Goal: Information Seeking & Learning: Learn about a topic

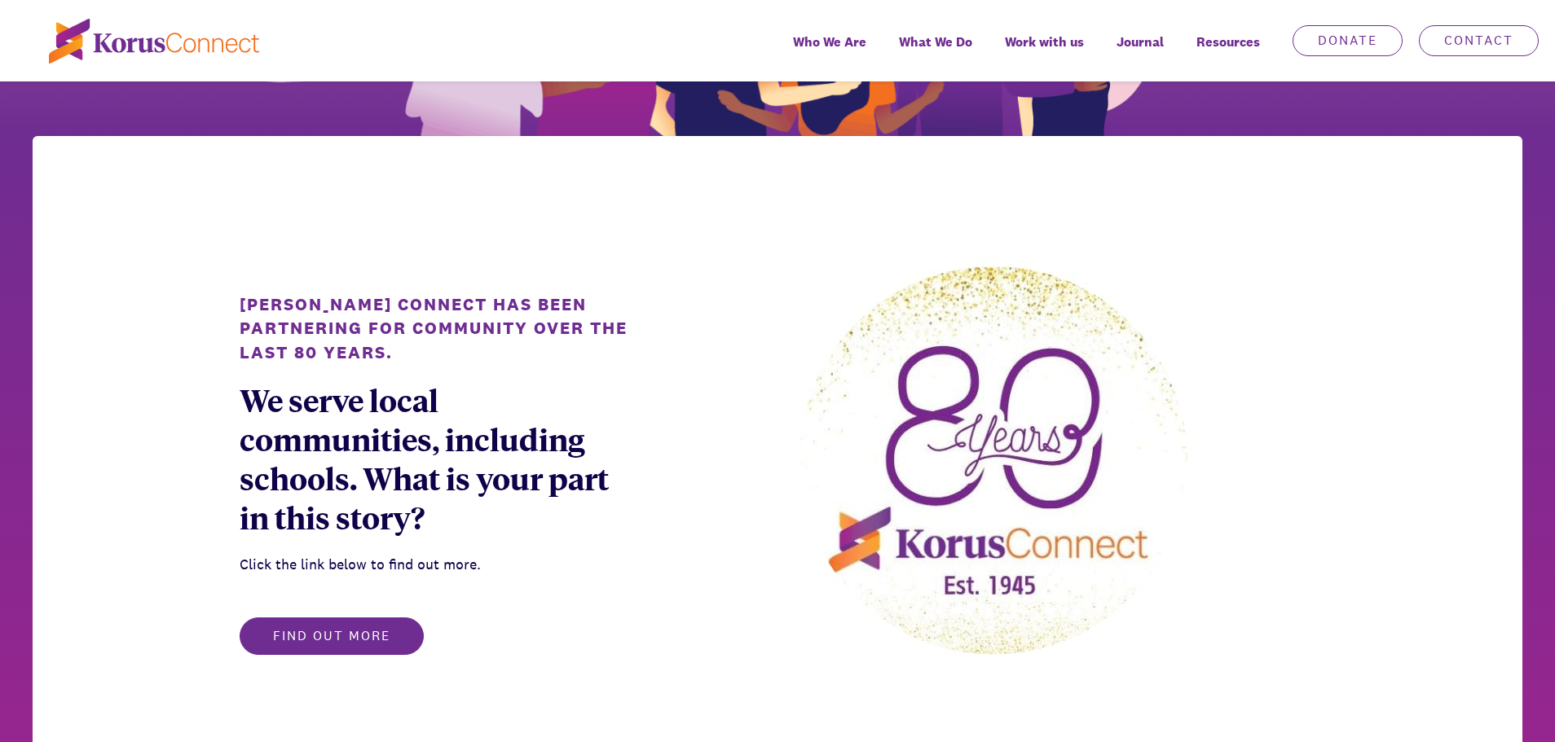
scroll to position [978, 0]
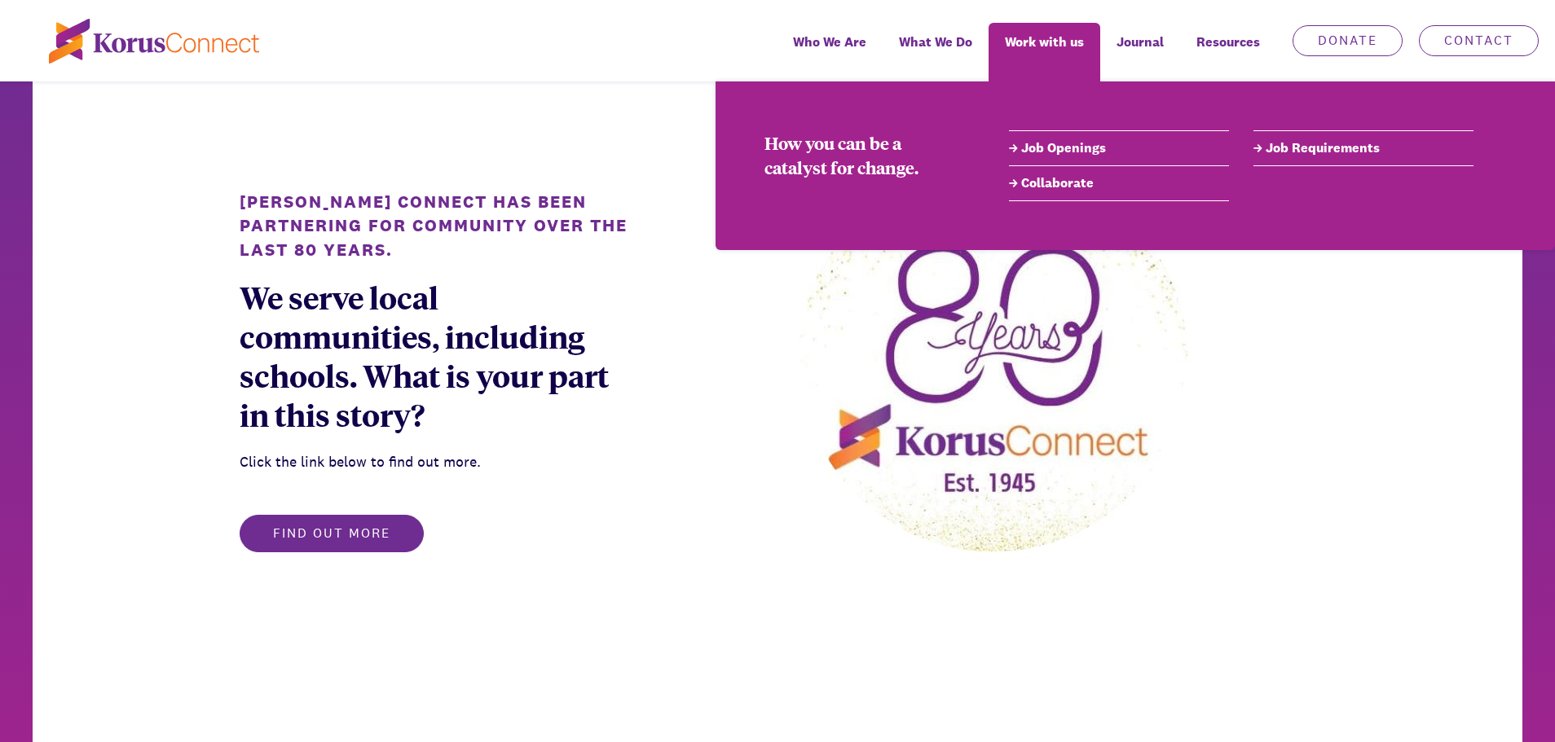
click at [1048, 159] on li "Job Openings" at bounding box center [1119, 148] width 220 height 36
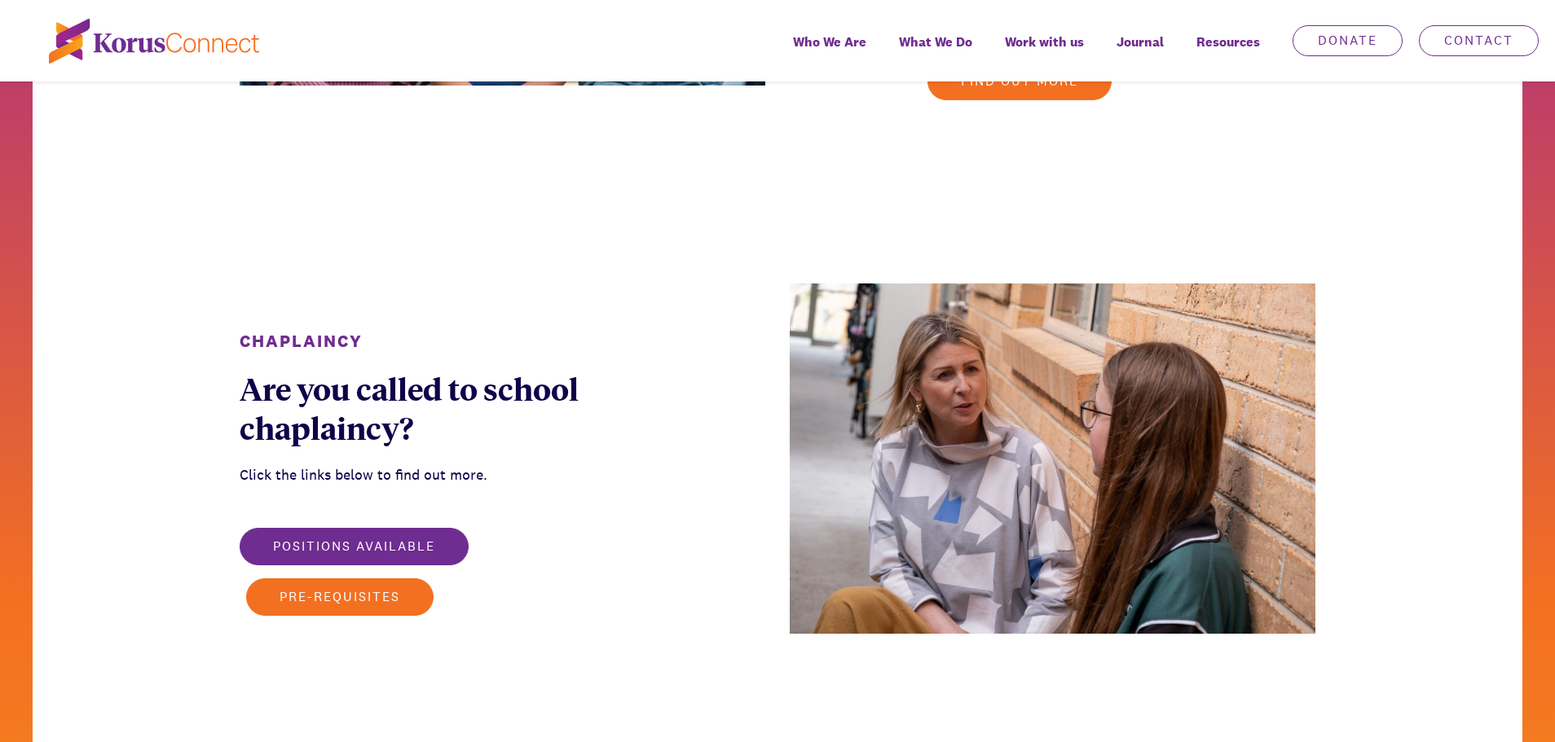
scroll to position [2281, 0]
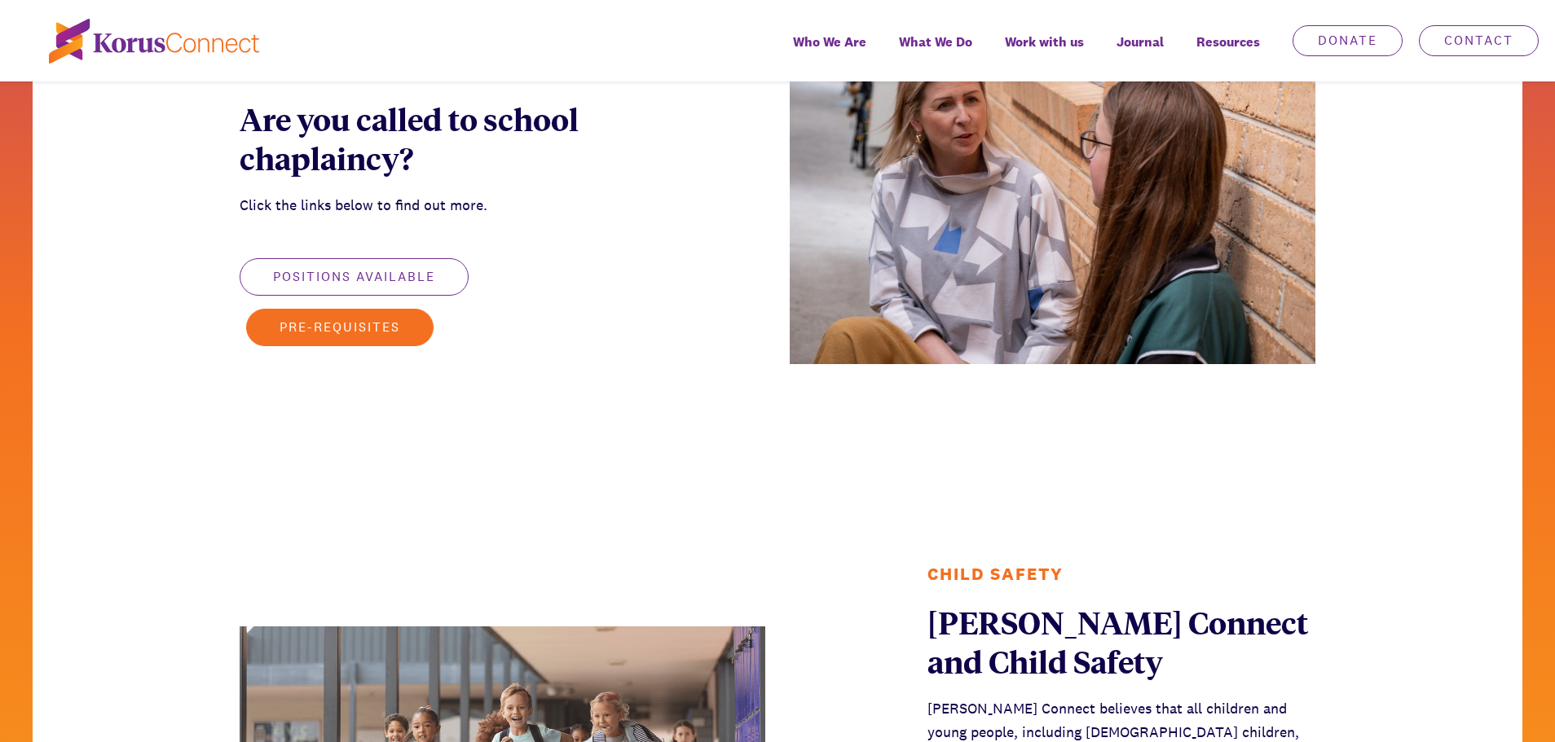
click at [348, 262] on button "Positions available" at bounding box center [354, 276] width 229 height 37
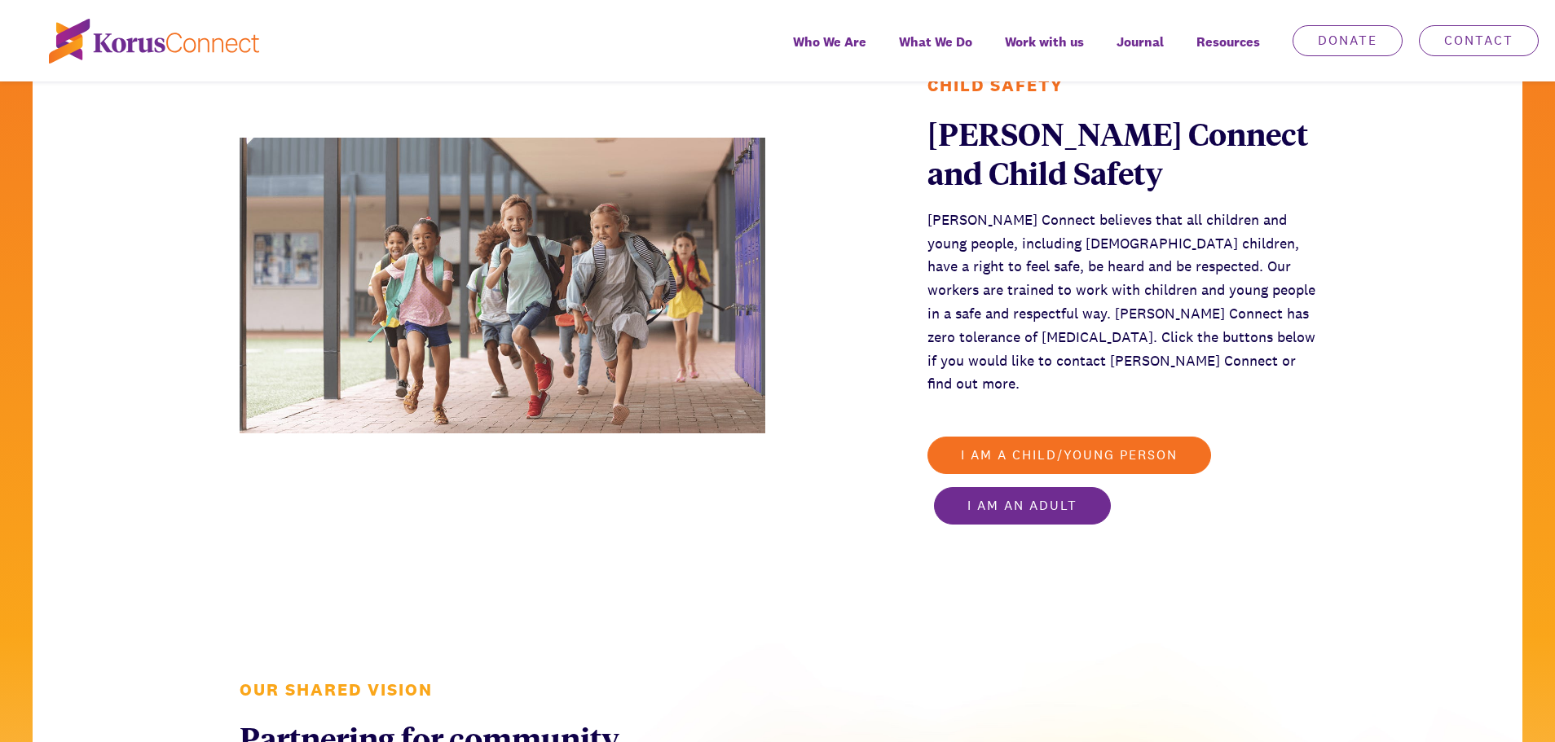
scroll to position [3096, 0]
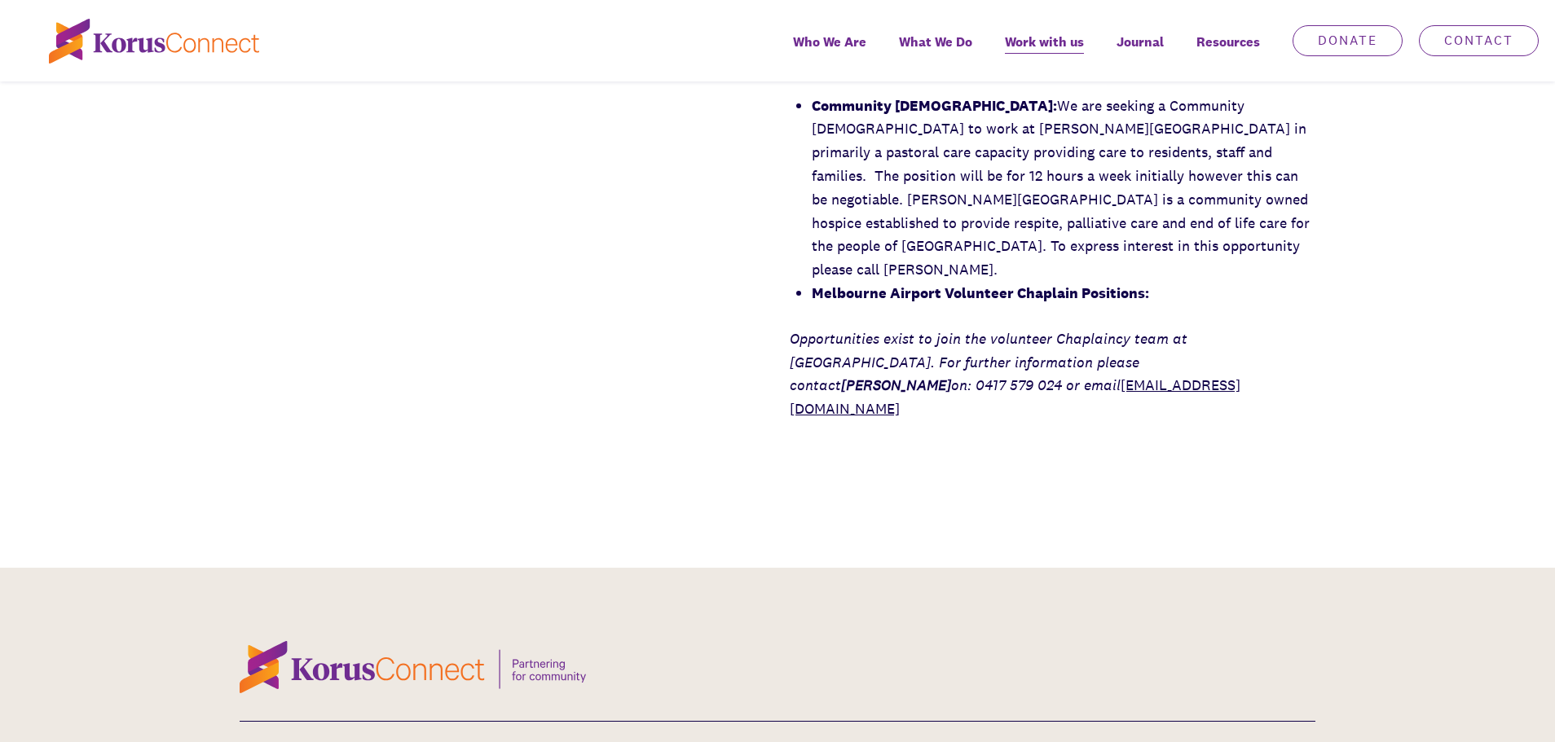
scroll to position [2526, 0]
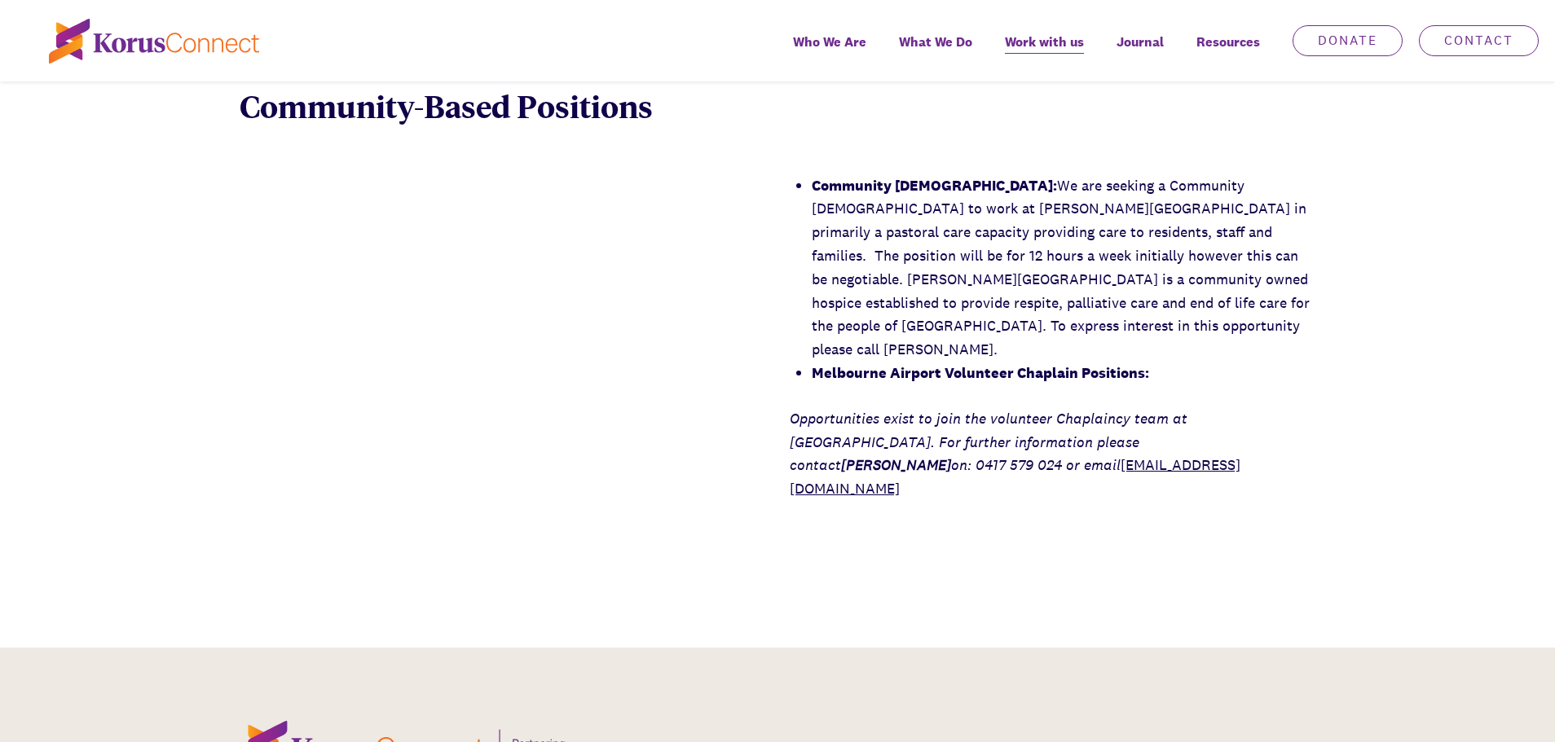
click at [1067, 363] on strong "Melbourne Airport Volunteer Chaplain Positions:" at bounding box center [980, 372] width 337 height 19
